Goal: Find specific page/section: Find specific page/section

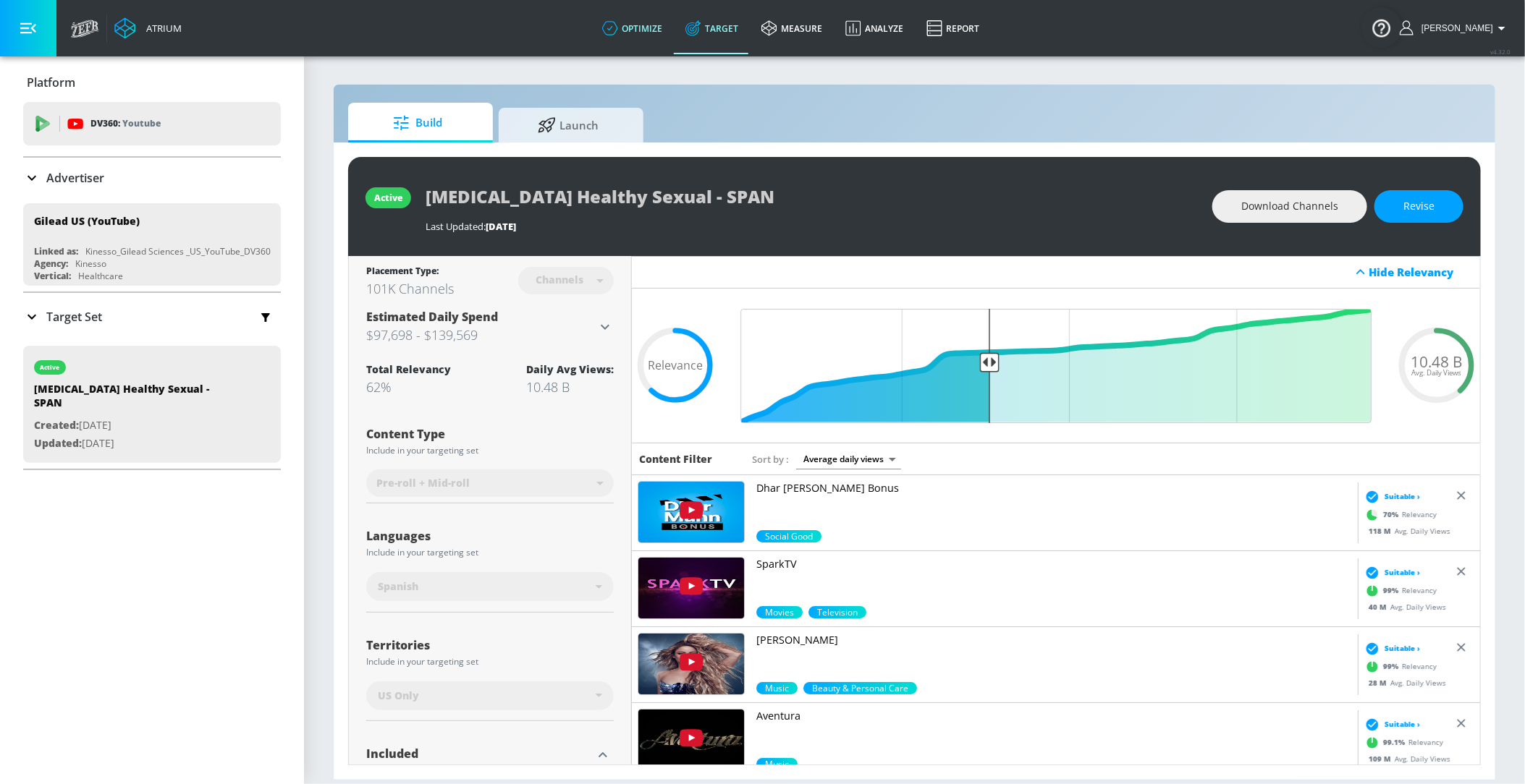
click at [668, 35] on link "optimize" at bounding box center [632, 28] width 83 height 52
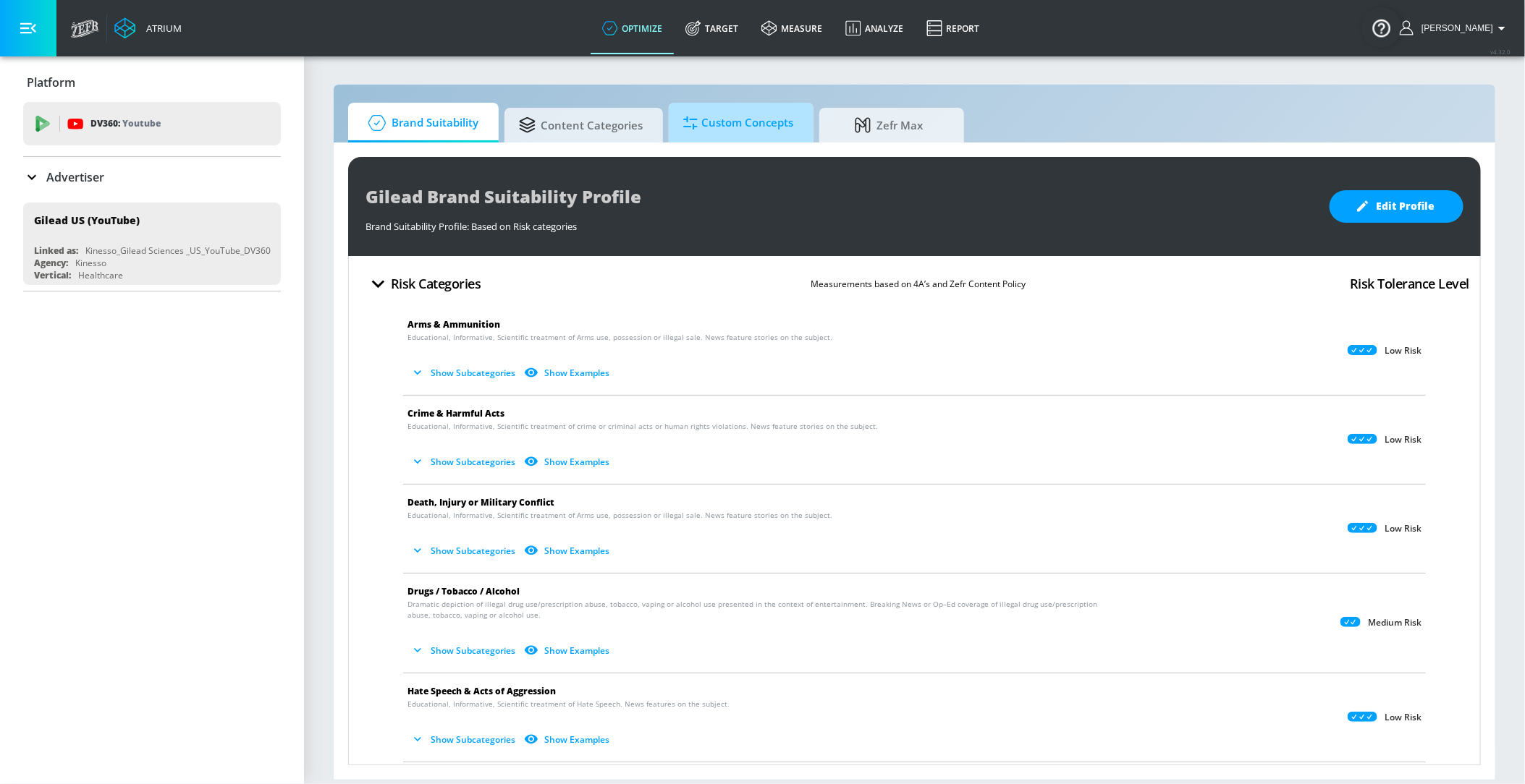
click at [690, 127] on icon at bounding box center [691, 123] width 14 height 16
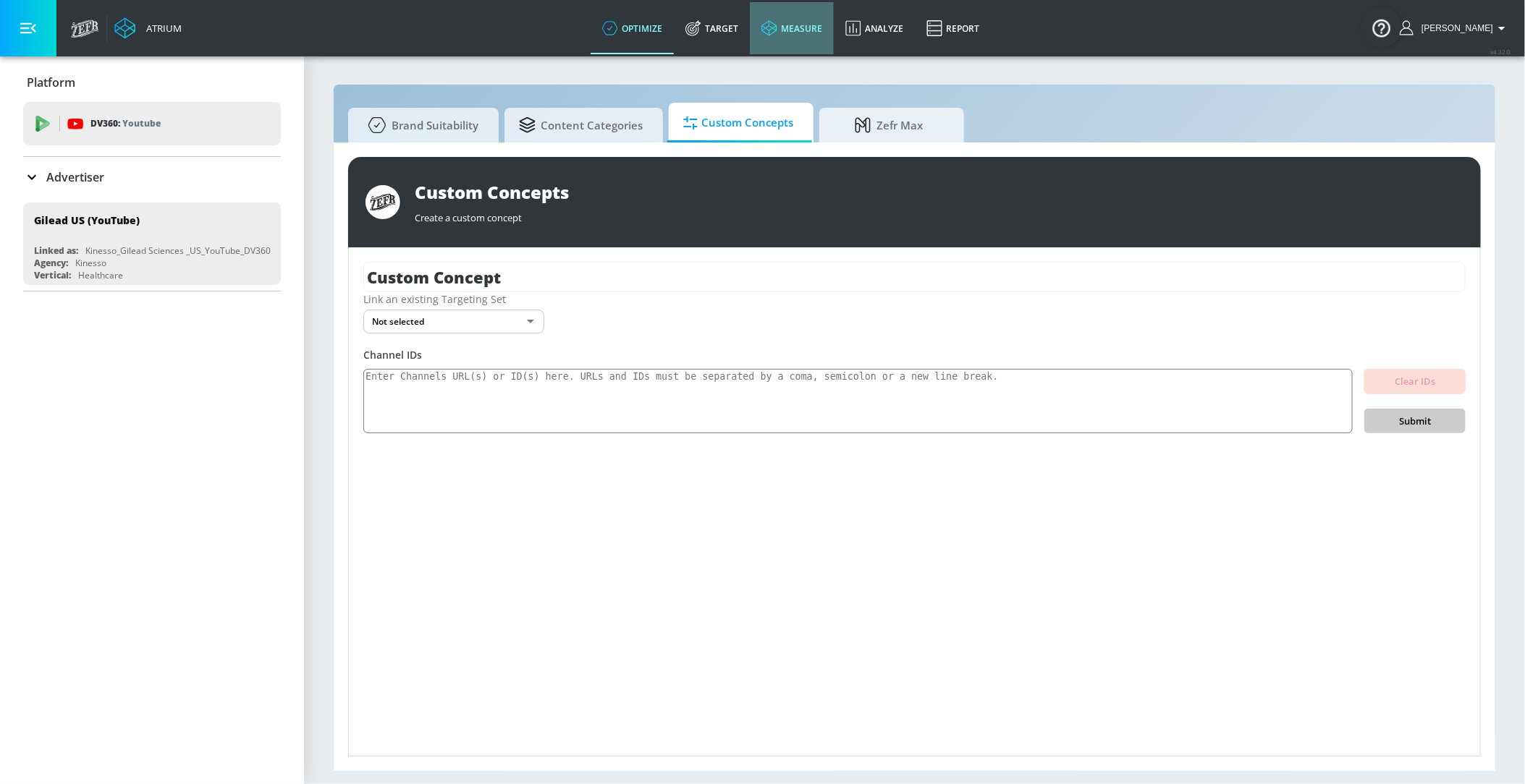
click at [796, 40] on link "measure" at bounding box center [792, 28] width 84 height 52
